Goal: Understand process/instructions

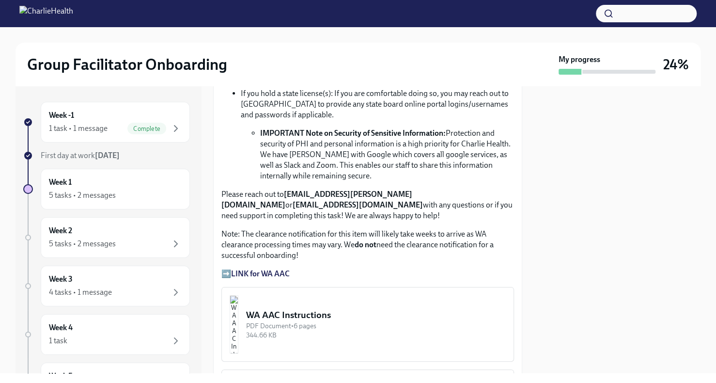
scroll to position [705, 0]
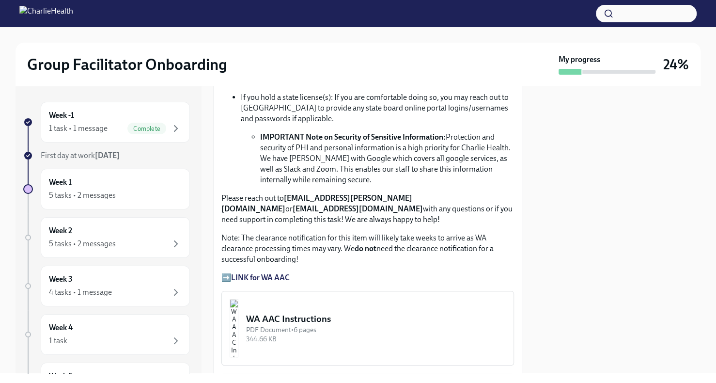
click at [247, 273] on strong "LINK for WA AAC" at bounding box center [260, 277] width 59 height 9
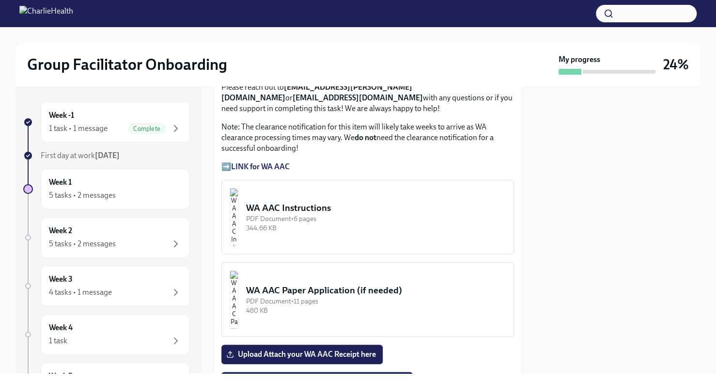
scroll to position [825, 0]
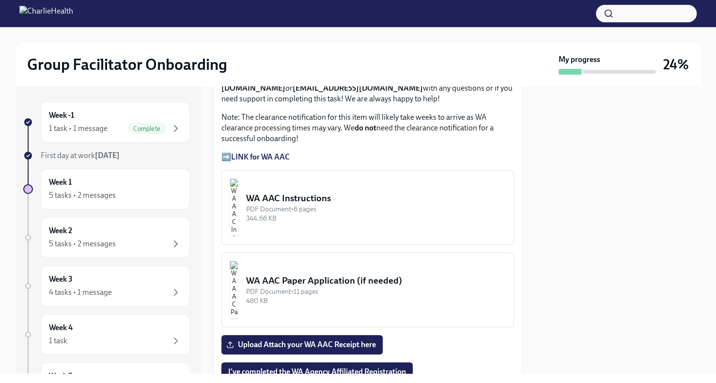
click at [325, 195] on div "WA AAC Instructions" at bounding box center [376, 198] width 260 height 13
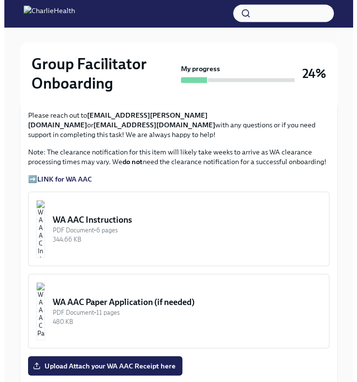
scroll to position [827, 0]
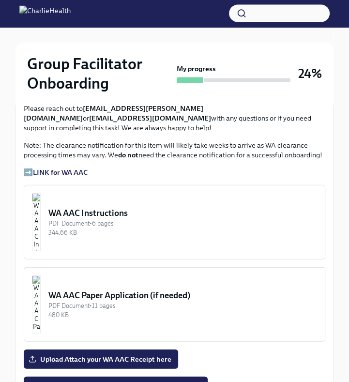
click at [167, 207] on div "WA AAC Instructions" at bounding box center [182, 213] width 269 height 12
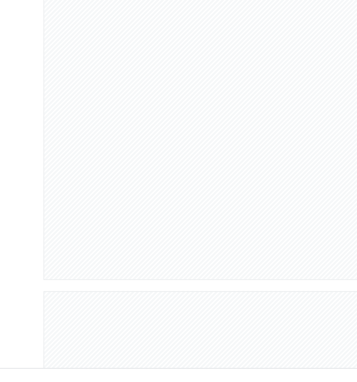
click at [68, 282] on div at bounding box center [178, 188] width 357 height 315
drag, startPoint x: 124, startPoint y: 286, endPoint x: 98, endPoint y: 286, distance: 25.2
click at [98, 286] on div at bounding box center [178, 188] width 357 height 315
click at [279, 187] on div at bounding box center [178, 188] width 357 height 315
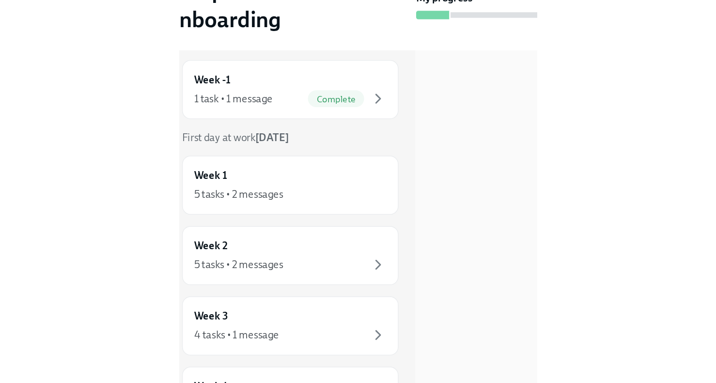
scroll to position [0, 0]
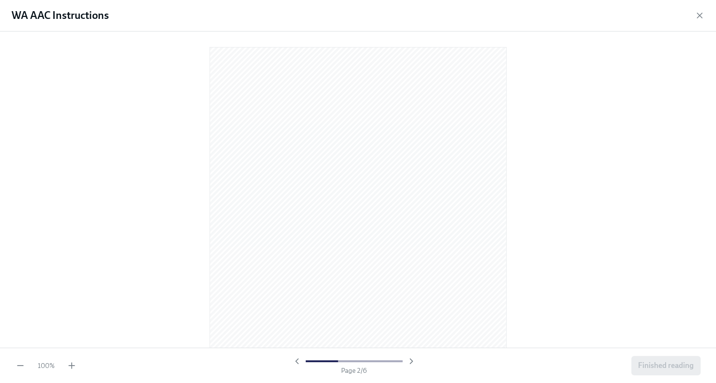
scroll to position [484, 0]
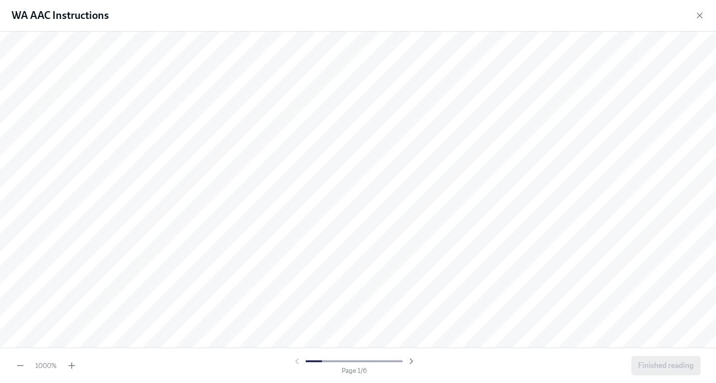
click at [22, 371] on div "1000 % Page 1 / 6 Finished reading" at bounding box center [358, 364] width 716 height 35
click at [21, 366] on icon "button" at bounding box center [20, 365] width 10 height 10
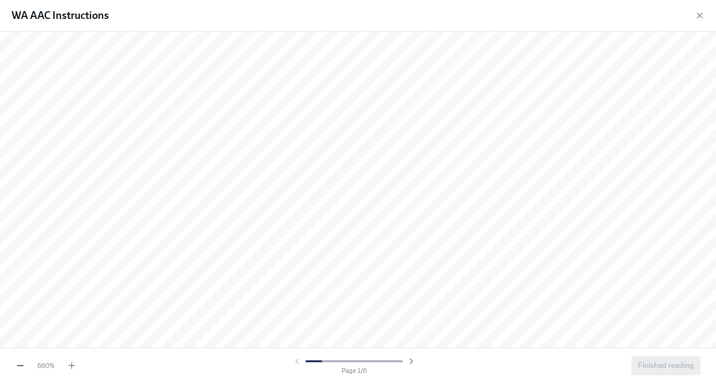
click at [21, 366] on icon "button" at bounding box center [20, 365] width 10 height 10
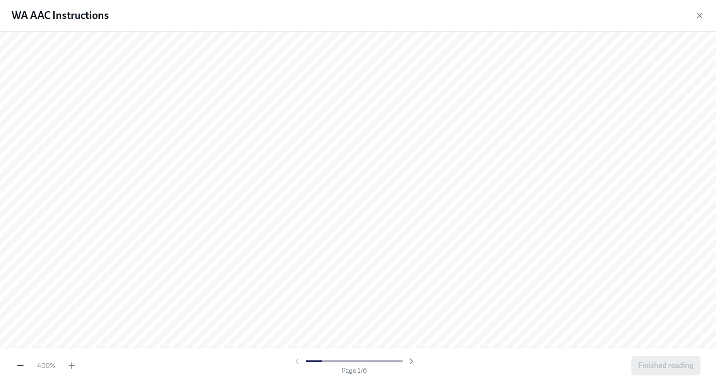
click at [21, 366] on icon "button" at bounding box center [20, 365] width 10 height 10
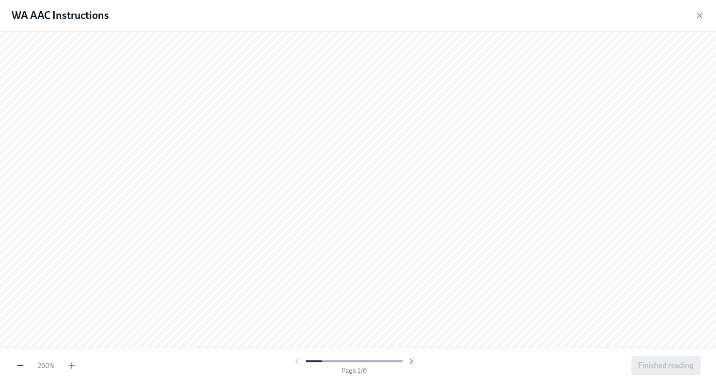
click at [21, 366] on icon "button" at bounding box center [20, 365] width 10 height 10
